Goal: Use online tool/utility: Utilize a website feature to perform a specific function

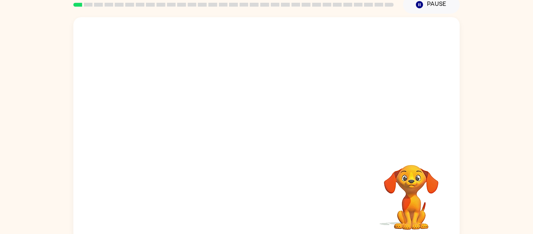
scroll to position [31, 0]
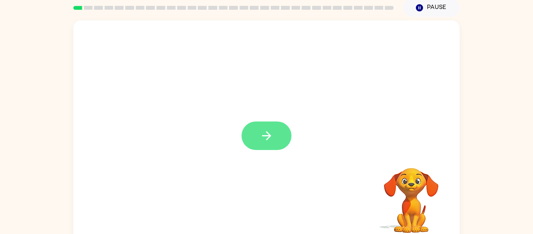
click at [278, 133] on button "button" at bounding box center [266, 135] width 50 height 28
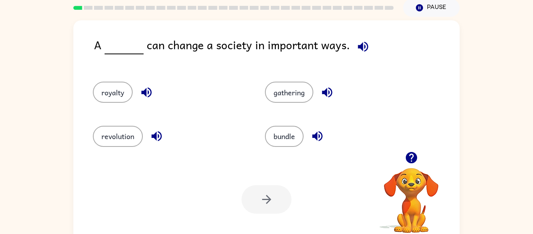
click at [147, 92] on icon "button" at bounding box center [147, 92] width 14 height 14
click at [128, 134] on button "revolution" at bounding box center [118, 136] width 50 height 21
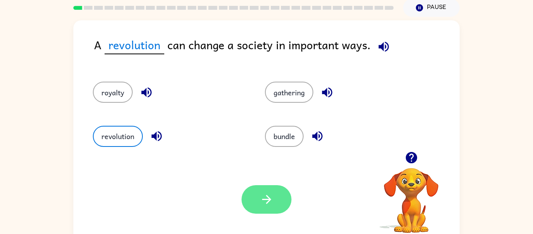
click at [273, 208] on button "button" at bounding box center [266, 199] width 50 height 28
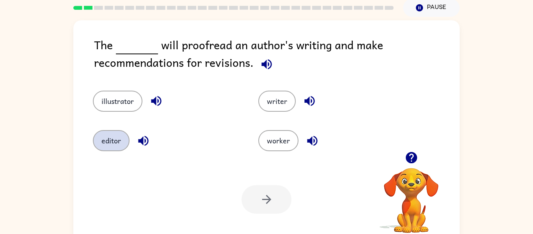
click at [113, 135] on button "editor" at bounding box center [111, 140] width 37 height 21
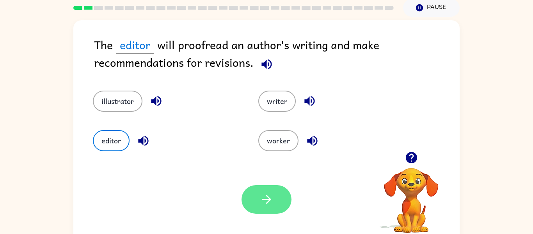
click at [273, 199] on button "button" at bounding box center [266, 199] width 50 height 28
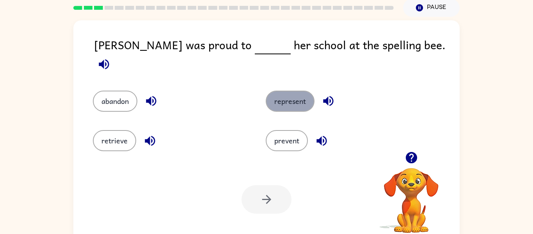
click at [285, 99] on button "represent" at bounding box center [290, 101] width 49 height 21
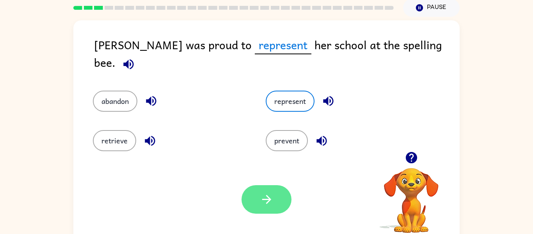
click at [276, 200] on button "button" at bounding box center [266, 199] width 50 height 28
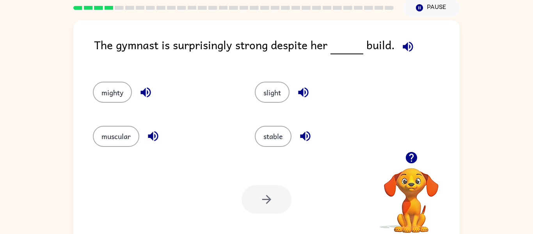
click at [308, 136] on icon "button" at bounding box center [305, 136] width 10 height 10
click at [306, 91] on icon "button" at bounding box center [303, 92] width 10 height 10
click at [147, 86] on icon "button" at bounding box center [146, 92] width 14 height 14
click at [275, 87] on button "slight" at bounding box center [272, 92] width 35 height 21
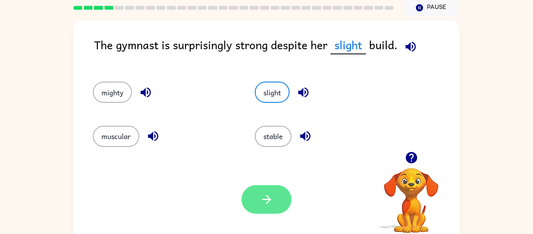
click at [280, 196] on button "button" at bounding box center [266, 199] width 50 height 28
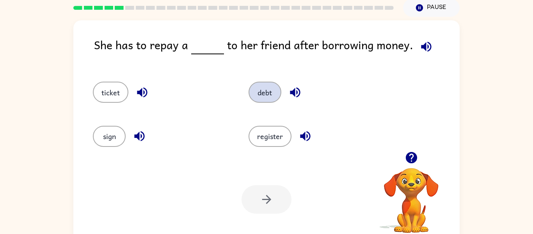
click at [260, 88] on button "debt" at bounding box center [264, 92] width 33 height 21
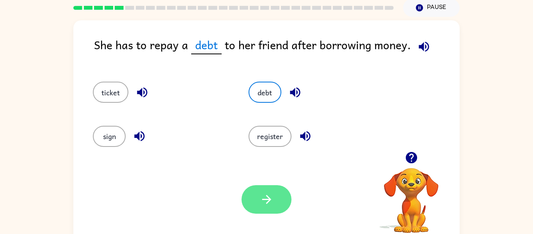
click at [272, 191] on button "button" at bounding box center [266, 199] width 50 height 28
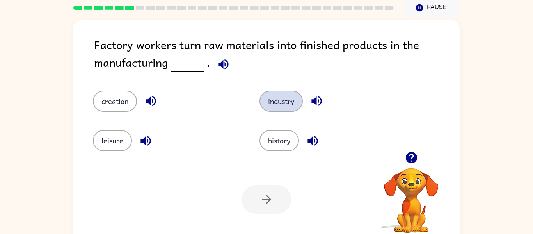
click at [286, 101] on button "industry" at bounding box center [280, 101] width 43 height 21
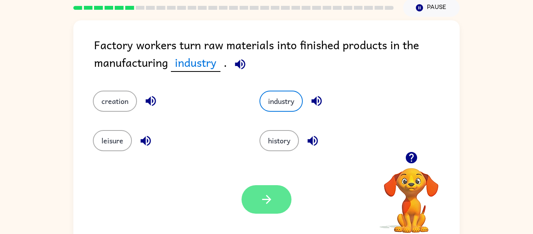
click at [273, 196] on button "button" at bounding box center [266, 199] width 50 height 28
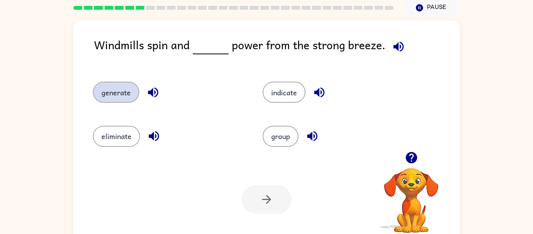
click at [119, 96] on button "generate" at bounding box center [116, 92] width 46 height 21
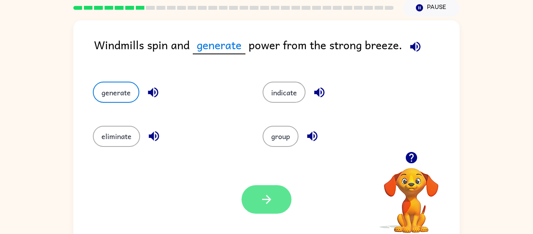
click at [267, 197] on icon "button" at bounding box center [267, 199] width 14 height 14
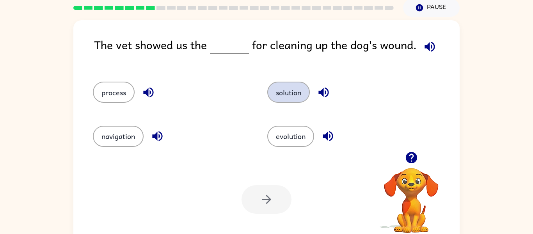
click at [301, 94] on button "solution" at bounding box center [288, 92] width 43 height 21
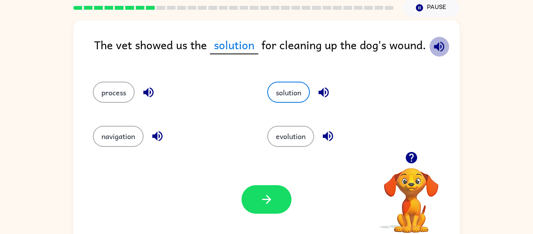
click at [443, 45] on icon "button" at bounding box center [439, 47] width 14 height 14
click at [324, 92] on icon "button" at bounding box center [323, 92] width 10 height 10
click at [436, 47] on icon "button" at bounding box center [439, 46] width 10 height 10
click at [327, 90] on icon "button" at bounding box center [324, 92] width 14 height 14
click at [96, 94] on button "process" at bounding box center [114, 92] width 42 height 21
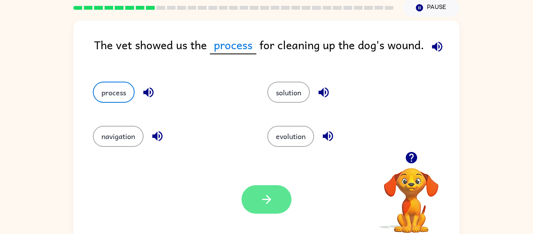
click at [269, 193] on icon "button" at bounding box center [267, 199] width 14 height 14
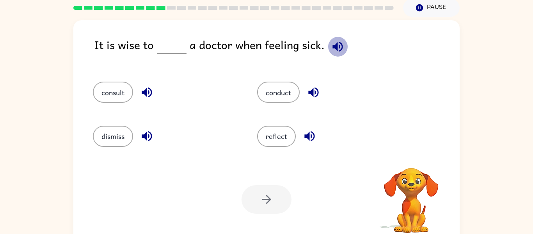
click at [332, 48] on icon "button" at bounding box center [337, 46] width 10 height 10
click at [315, 91] on icon "button" at bounding box center [313, 92] width 10 height 10
click at [310, 131] on icon "button" at bounding box center [310, 136] width 14 height 14
click at [286, 135] on button "reflect" at bounding box center [276, 136] width 39 height 21
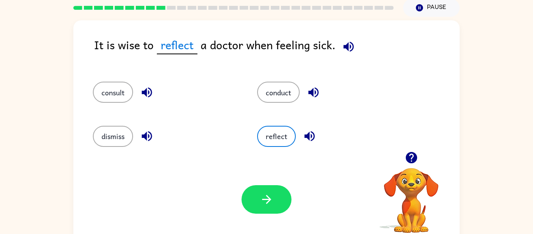
click at [350, 44] on icon "button" at bounding box center [349, 47] width 14 height 14
click at [295, 89] on button "conduct" at bounding box center [278, 92] width 43 height 21
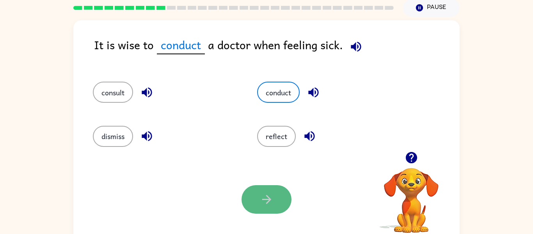
click at [284, 192] on button "button" at bounding box center [266, 199] width 50 height 28
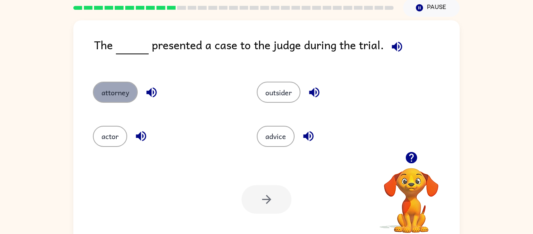
click at [114, 95] on button "attorney" at bounding box center [115, 92] width 45 height 21
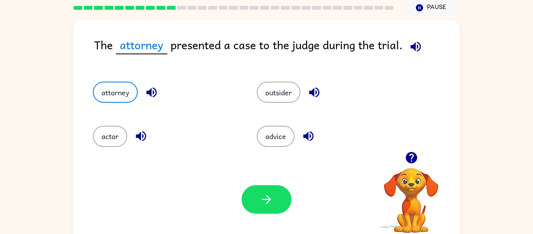
click at [420, 47] on icon "button" at bounding box center [416, 47] width 14 height 14
click at [263, 208] on button "button" at bounding box center [266, 199] width 50 height 28
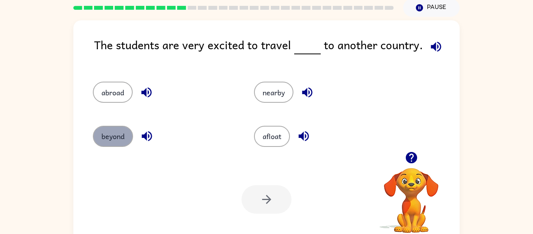
click at [119, 131] on button "beyond" at bounding box center [113, 136] width 40 height 21
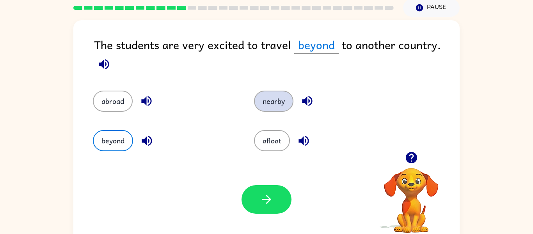
click at [278, 101] on button "nearby" at bounding box center [273, 101] width 39 height 21
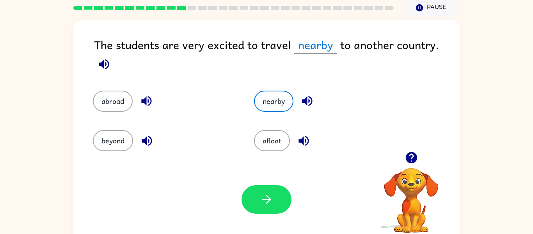
click at [144, 104] on icon "button" at bounding box center [147, 101] width 14 height 14
click at [269, 194] on icon "button" at bounding box center [267, 199] width 14 height 14
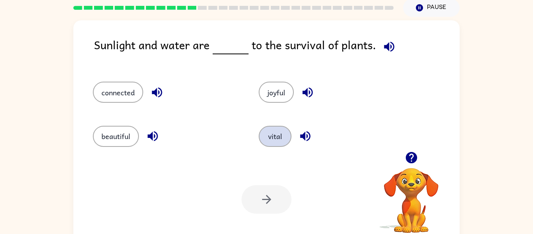
click at [274, 137] on button "vital" at bounding box center [275, 136] width 33 height 21
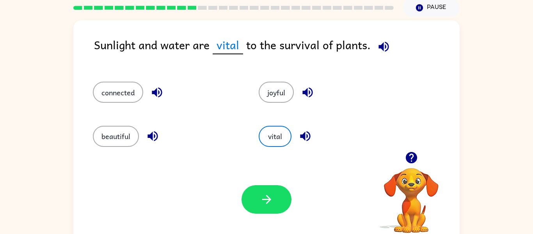
click at [383, 40] on icon "button" at bounding box center [384, 47] width 14 height 14
click at [265, 194] on icon "button" at bounding box center [267, 199] width 14 height 14
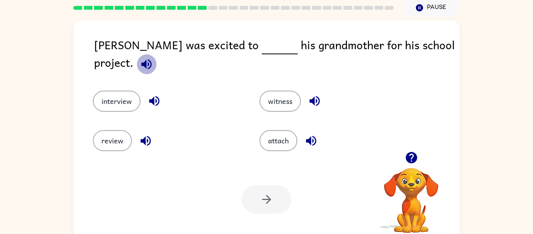
click at [153, 57] on icon "button" at bounding box center [147, 64] width 14 height 14
click at [133, 91] on button "interview" at bounding box center [117, 101] width 48 height 21
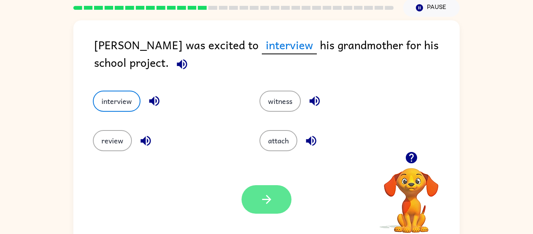
click at [264, 197] on icon "button" at bounding box center [267, 199] width 14 height 14
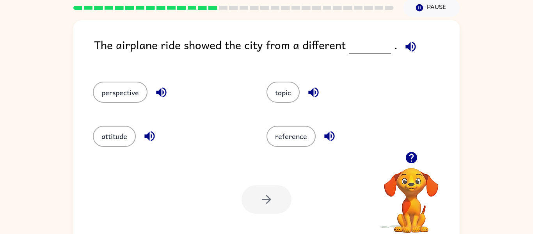
click at [405, 55] on button "button" at bounding box center [411, 47] width 20 height 20
click at [133, 88] on button "perspective" at bounding box center [120, 92] width 55 height 21
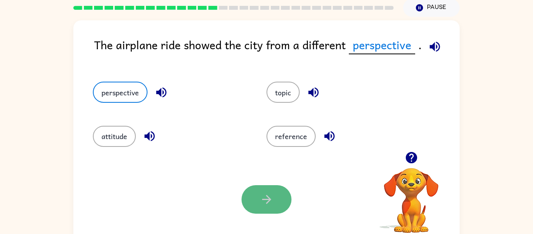
click at [269, 193] on icon "button" at bounding box center [267, 199] width 14 height 14
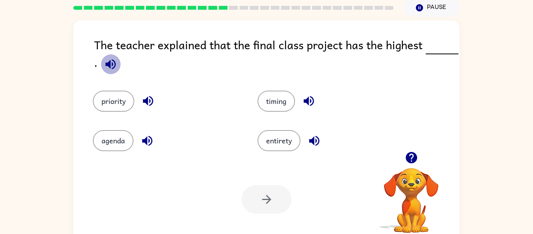
click at [105, 67] on icon "button" at bounding box center [111, 64] width 14 height 14
click at [278, 142] on button "entirety" at bounding box center [278, 140] width 43 height 21
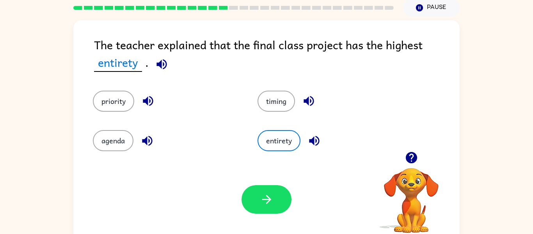
click at [321, 140] on button "button" at bounding box center [314, 141] width 20 height 20
click at [153, 100] on icon "button" at bounding box center [148, 101] width 10 height 10
click at [107, 140] on button "agenda" at bounding box center [113, 140] width 41 height 21
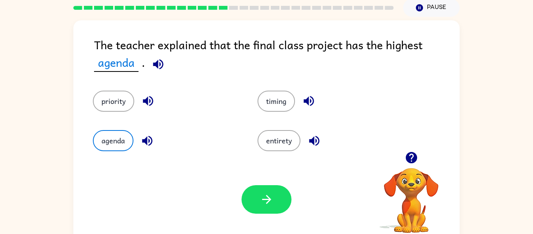
drag, startPoint x: 263, startPoint y: 202, endPoint x: 224, endPoint y: 118, distance: 92.0
click at [224, 118] on div "The teacher explained that the final class project has the highest agenda . pri…" at bounding box center [266, 131] width 386 height 223
click at [113, 104] on button "priority" at bounding box center [113, 101] width 41 height 21
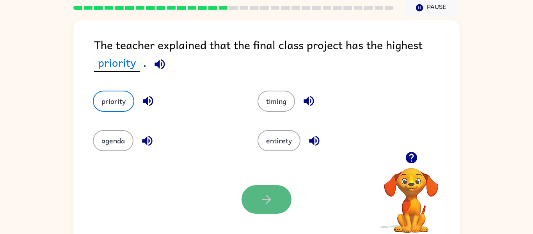
click at [261, 192] on icon "button" at bounding box center [267, 199] width 14 height 14
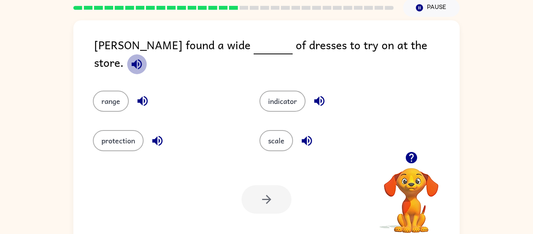
click at [144, 57] on icon "button" at bounding box center [137, 64] width 14 height 14
click at [112, 91] on button "range" at bounding box center [111, 101] width 36 height 21
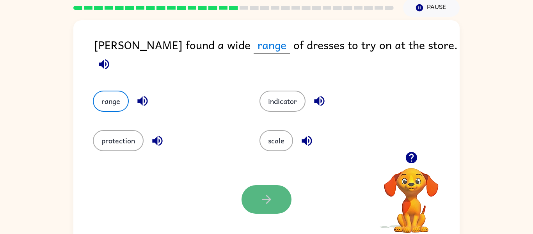
click at [255, 197] on button "button" at bounding box center [266, 199] width 50 height 28
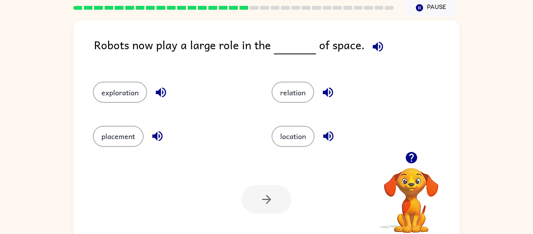
click at [376, 44] on icon "button" at bounding box center [378, 47] width 14 height 14
click at [105, 90] on button "exploration" at bounding box center [120, 92] width 54 height 21
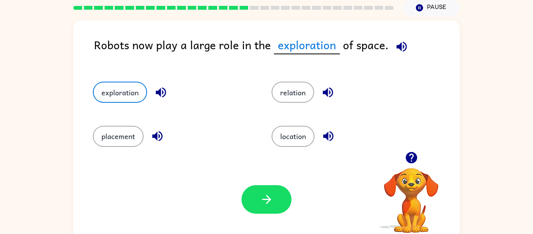
click at [400, 43] on icon "button" at bounding box center [401, 46] width 10 height 10
click at [161, 93] on icon "button" at bounding box center [161, 92] width 14 height 14
click at [334, 93] on icon "button" at bounding box center [328, 92] width 14 height 14
click at [327, 132] on icon "button" at bounding box center [328, 136] width 14 height 14
click at [155, 135] on icon "button" at bounding box center [157, 136] width 10 height 10
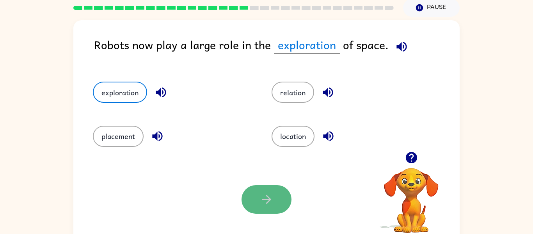
click at [257, 202] on button "button" at bounding box center [266, 199] width 50 height 28
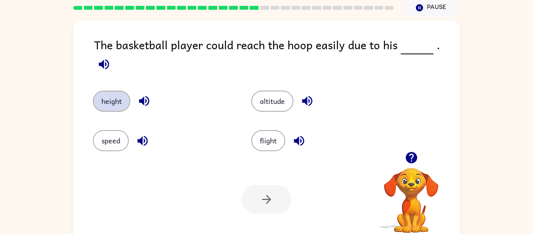
click at [115, 91] on button "height" at bounding box center [111, 101] width 37 height 21
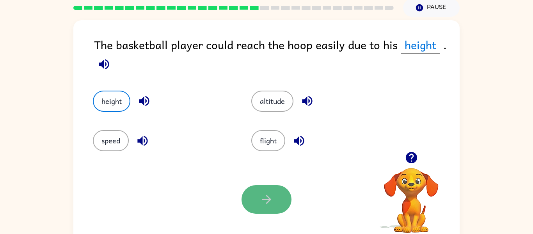
click at [268, 195] on icon "button" at bounding box center [267, 199] width 14 height 14
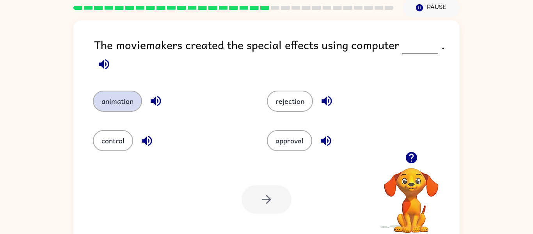
click at [122, 104] on button "animation" at bounding box center [117, 101] width 49 height 21
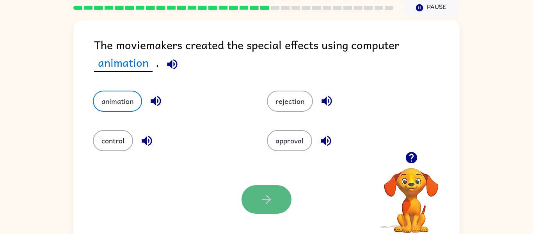
click at [265, 186] on button "button" at bounding box center [266, 199] width 50 height 28
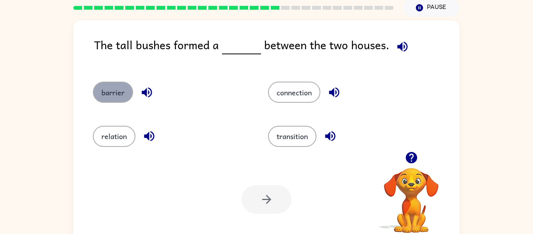
click at [107, 95] on button "barrier" at bounding box center [113, 92] width 40 height 21
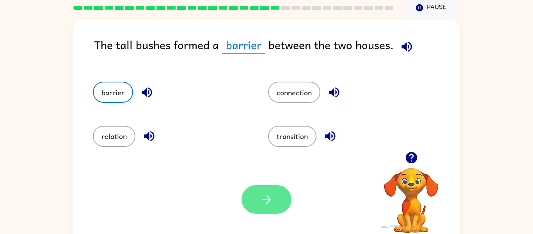
click at [262, 200] on icon "button" at bounding box center [267, 199] width 14 height 14
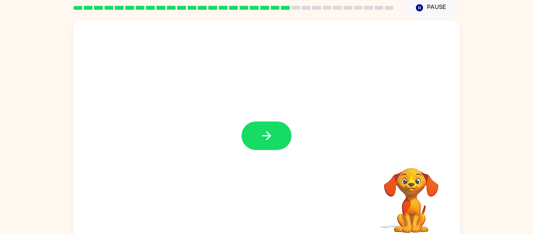
click at [270, 162] on div at bounding box center [266, 131] width 386 height 223
click at [268, 127] on button "button" at bounding box center [266, 135] width 50 height 28
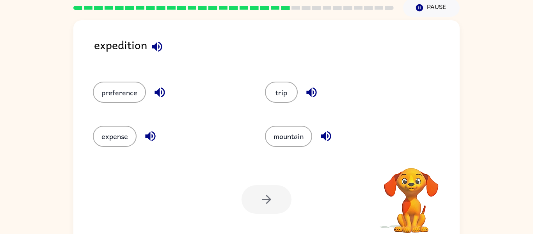
click at [156, 49] on icon "button" at bounding box center [157, 46] width 10 height 10
click at [310, 91] on icon "button" at bounding box center [311, 92] width 10 height 10
click at [158, 48] on icon "button" at bounding box center [157, 46] width 10 height 10
click at [164, 98] on icon "button" at bounding box center [160, 92] width 14 height 14
click at [115, 138] on button "expense" at bounding box center [115, 136] width 44 height 21
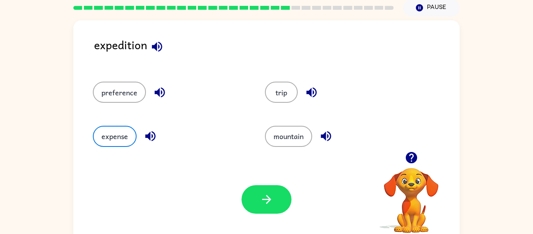
click at [245, 210] on div at bounding box center [266, 199] width 50 height 28
click at [273, 187] on button "button" at bounding box center [266, 199] width 50 height 28
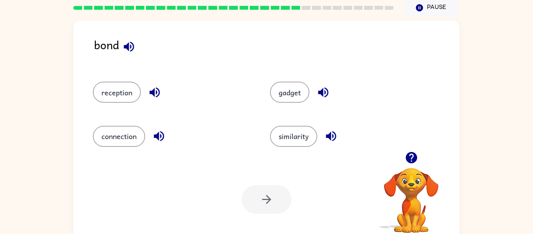
click at [128, 49] on icon "button" at bounding box center [129, 46] width 10 height 10
click at [114, 144] on button "connection" at bounding box center [119, 136] width 52 height 21
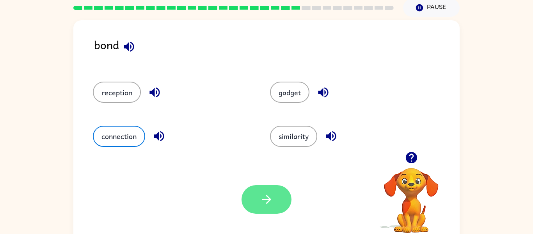
click at [272, 209] on button "button" at bounding box center [266, 199] width 50 height 28
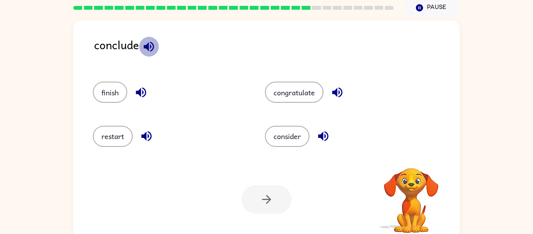
click at [150, 50] on icon "button" at bounding box center [149, 46] width 10 height 10
click at [100, 88] on button "finish" at bounding box center [110, 92] width 34 height 21
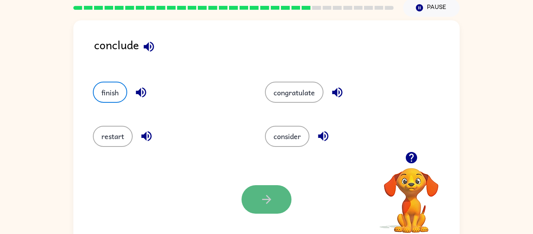
click at [278, 202] on button "button" at bounding box center [266, 199] width 50 height 28
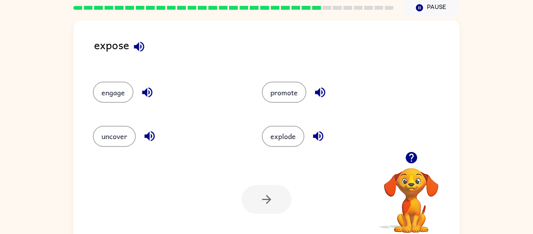
click at [142, 40] on icon "button" at bounding box center [139, 47] width 14 height 14
click at [111, 135] on button "uncover" at bounding box center [114, 136] width 43 height 21
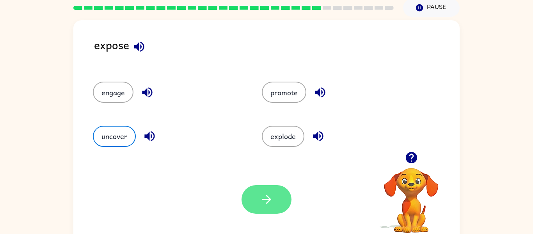
click at [290, 199] on button "button" at bounding box center [266, 199] width 50 height 28
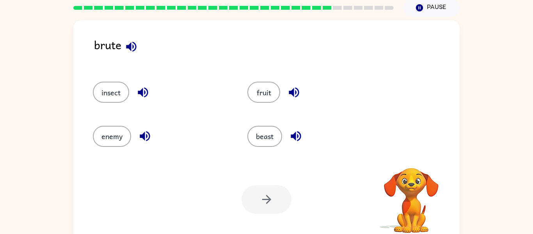
click at [132, 43] on icon "button" at bounding box center [131, 47] width 14 height 14
click at [296, 136] on icon "button" at bounding box center [296, 136] width 10 height 10
click at [271, 140] on button "beast" at bounding box center [264, 136] width 35 height 21
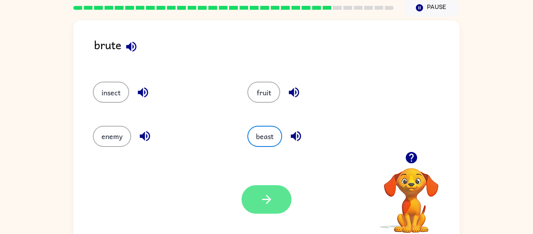
click at [257, 204] on button "button" at bounding box center [266, 199] width 50 height 28
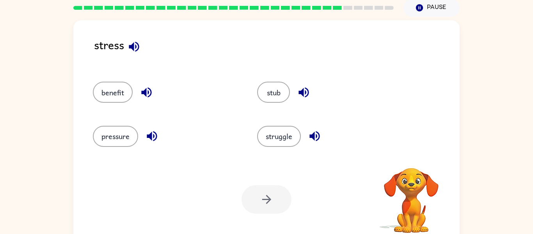
click at [134, 41] on icon "button" at bounding box center [134, 47] width 14 height 14
click at [123, 134] on button "pressure" at bounding box center [115, 136] width 45 height 21
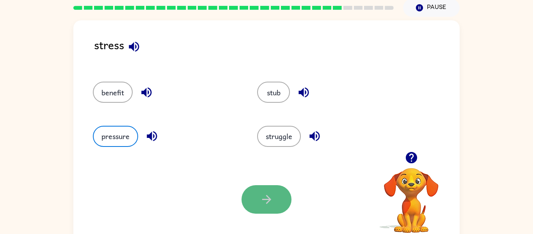
click at [264, 199] on icon "button" at bounding box center [266, 199] width 9 height 9
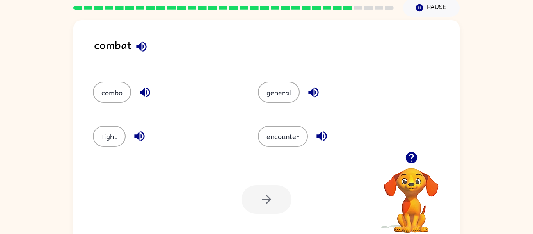
click at [147, 47] on icon "button" at bounding box center [142, 47] width 14 height 14
click at [112, 138] on button "fight" at bounding box center [109, 136] width 33 height 21
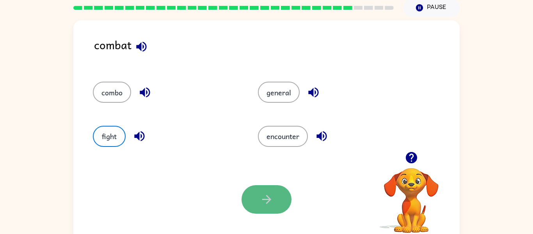
click at [270, 198] on icon "button" at bounding box center [266, 199] width 9 height 9
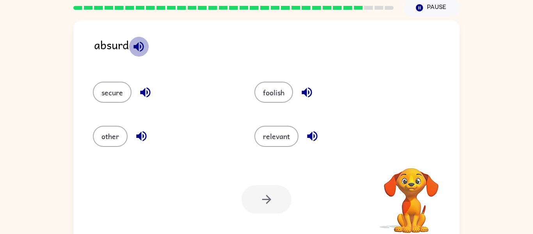
click at [139, 44] on icon "button" at bounding box center [139, 47] width 14 height 14
click at [280, 101] on button "foolish" at bounding box center [273, 92] width 39 height 21
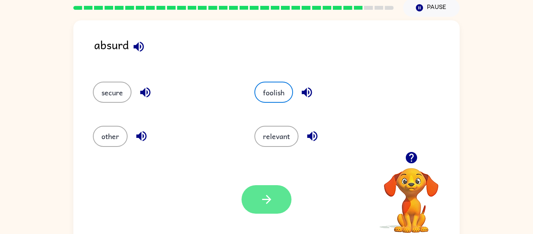
click at [275, 197] on button "button" at bounding box center [266, 199] width 50 height 28
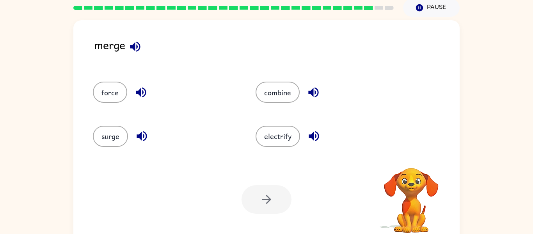
click at [132, 45] on icon "button" at bounding box center [135, 46] width 10 height 10
click at [106, 92] on button "force" at bounding box center [110, 92] width 34 height 21
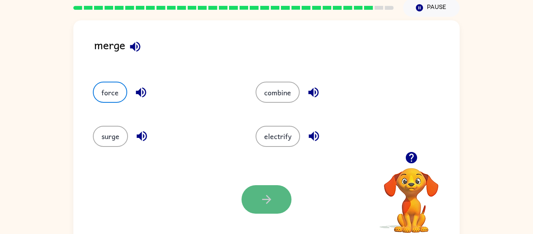
click at [254, 193] on button "button" at bounding box center [266, 199] width 50 height 28
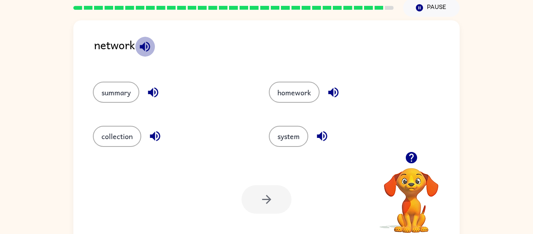
click at [144, 52] on icon "button" at bounding box center [145, 47] width 14 height 14
click at [283, 140] on button "system" at bounding box center [288, 136] width 39 height 21
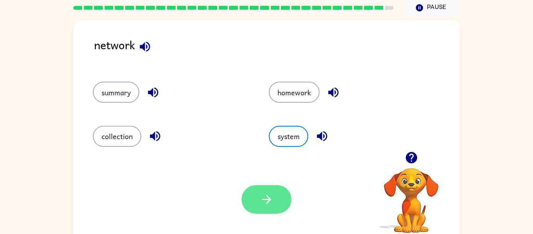
click at [278, 195] on button "button" at bounding box center [266, 199] width 50 height 28
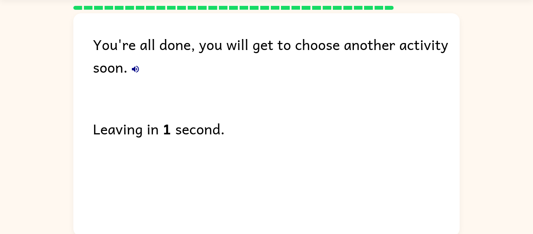
click at [139, 67] on icon "button" at bounding box center [135, 68] width 9 height 9
